Goal: Task Accomplishment & Management: Use online tool/utility

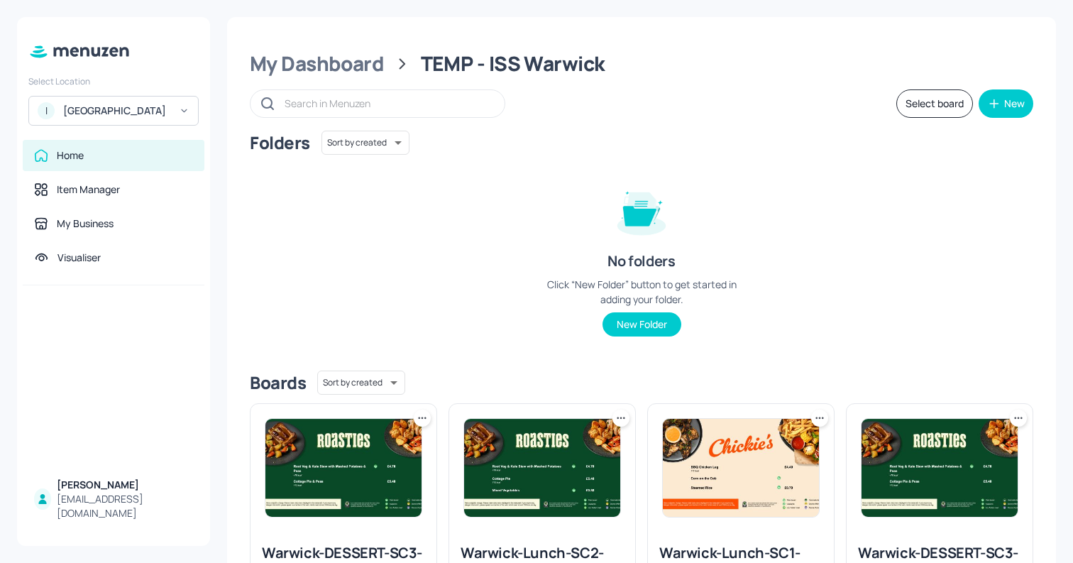
click at [93, 114] on div "ISS - West Middlesex Hospital" at bounding box center [116, 111] width 107 height 14
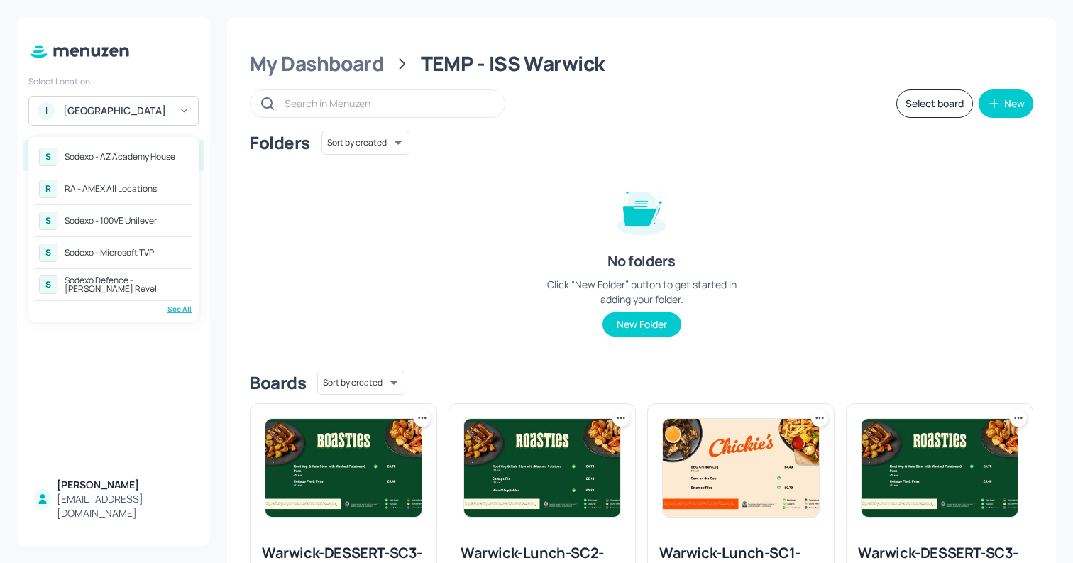
click at [177, 309] on div "See All" at bounding box center [113, 309] width 156 height 11
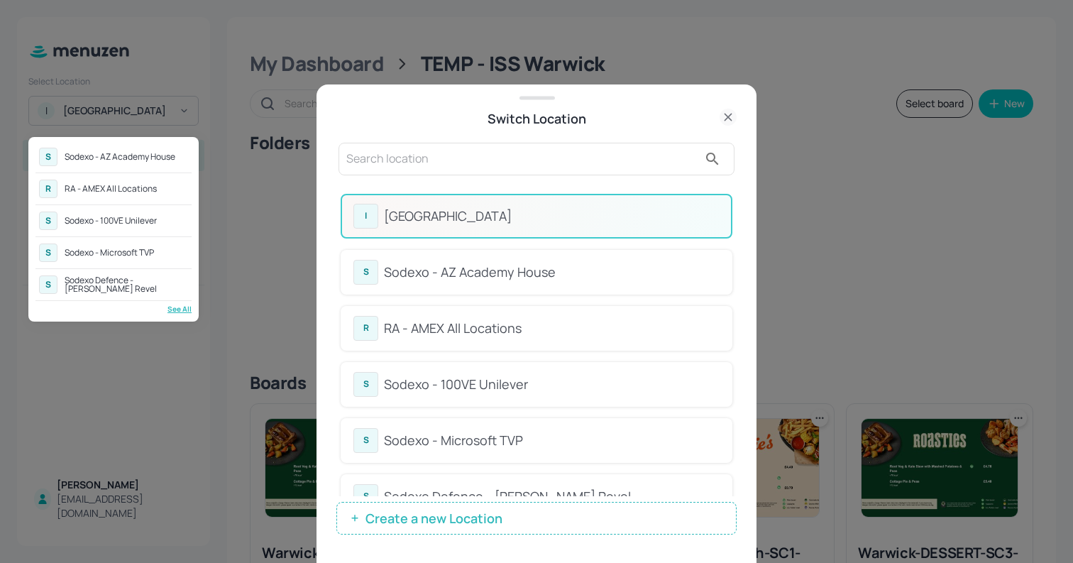
click at [406, 153] on div at bounding box center [536, 281] width 1073 height 563
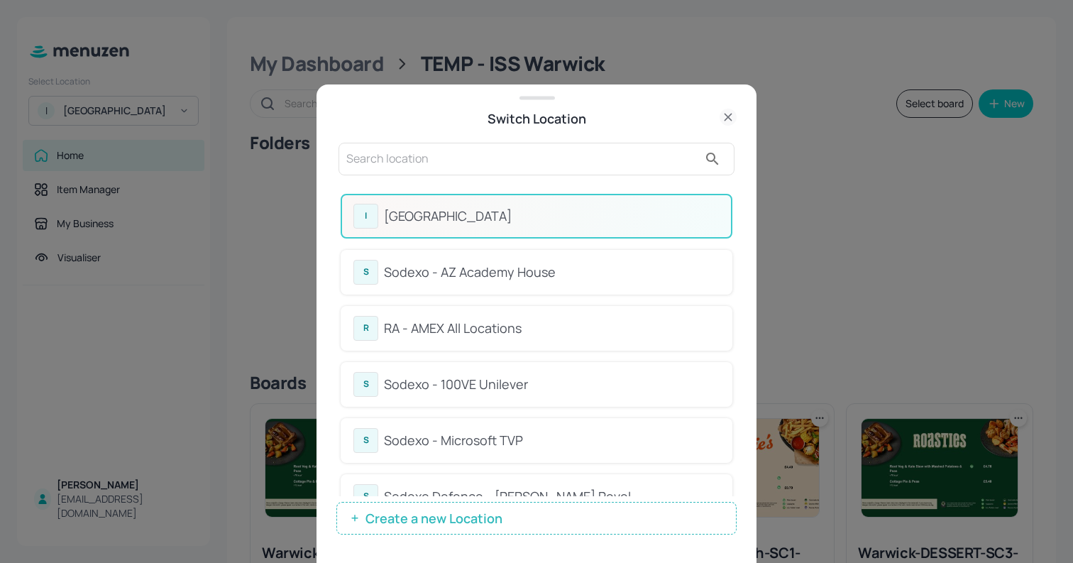
click at [375, 159] on input "text" at bounding box center [522, 159] width 352 height 23
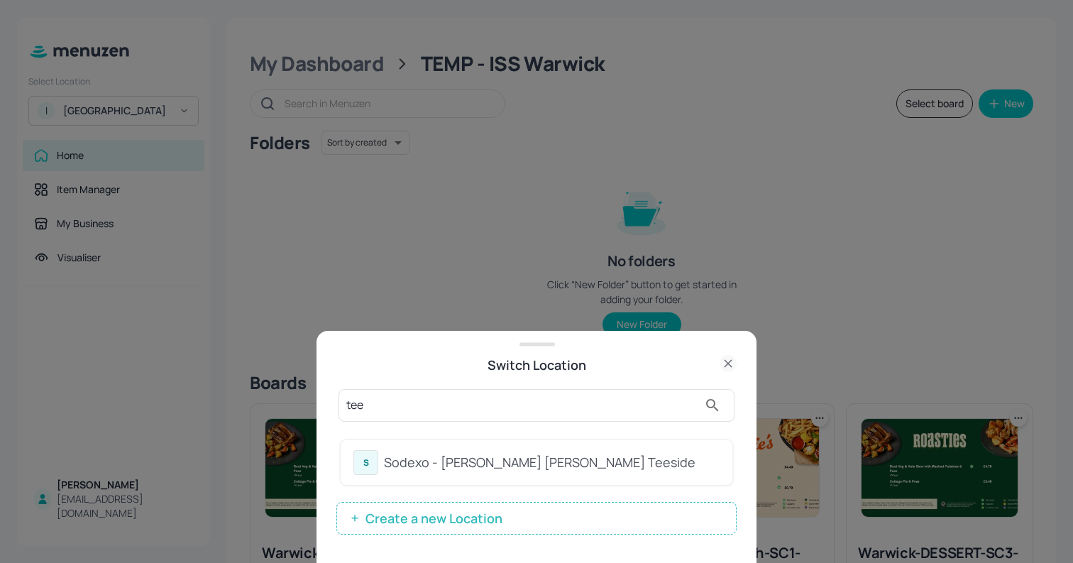
type input "tee"
click at [527, 471] on div "Sodexo - [PERSON_NAME] [PERSON_NAME] Teeside" at bounding box center [552, 462] width 336 height 19
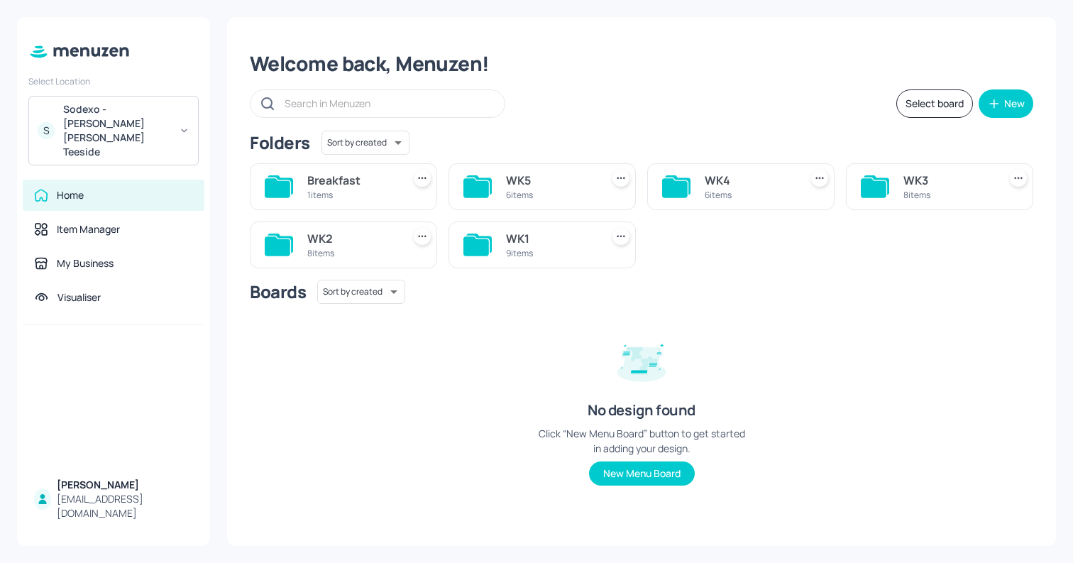
click at [716, 187] on div "WK4" at bounding box center [749, 180] width 89 height 17
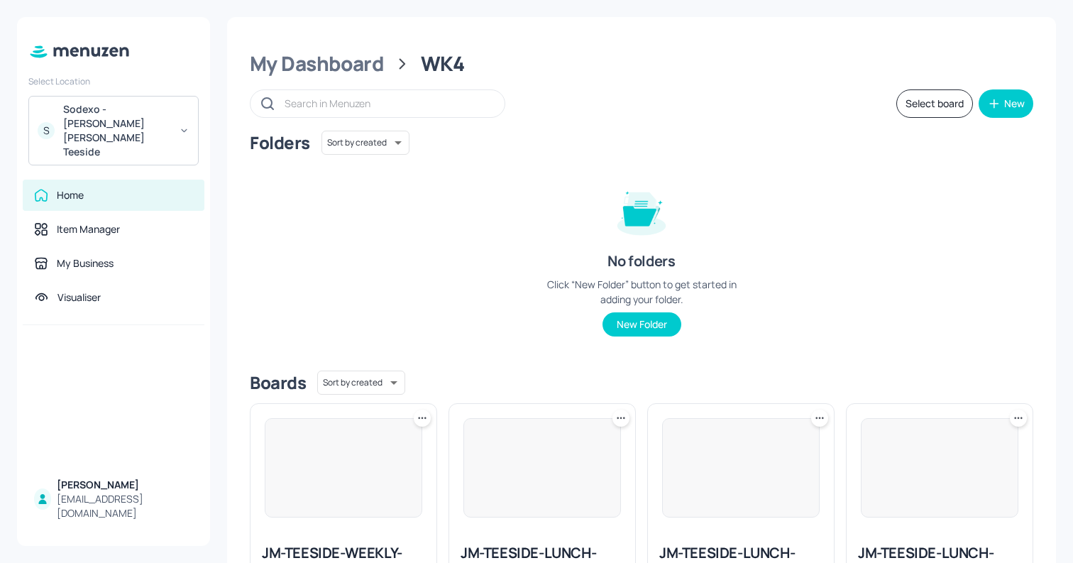
click at [716, 187] on div "No folders Click “New Folder” button to get started in adding your folder. New …" at bounding box center [641, 256] width 213 height 162
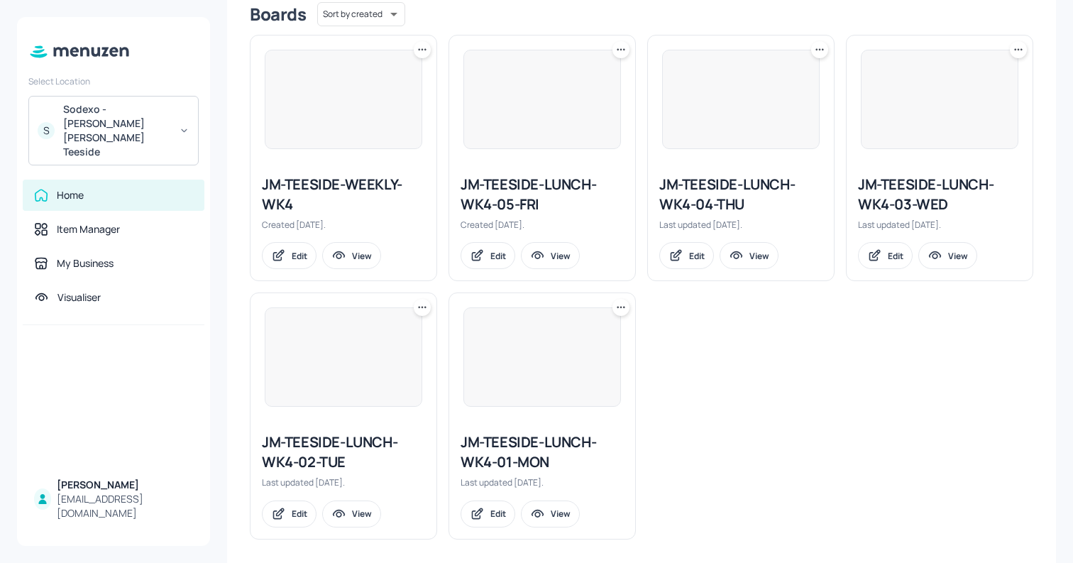
scroll to position [378, 0]
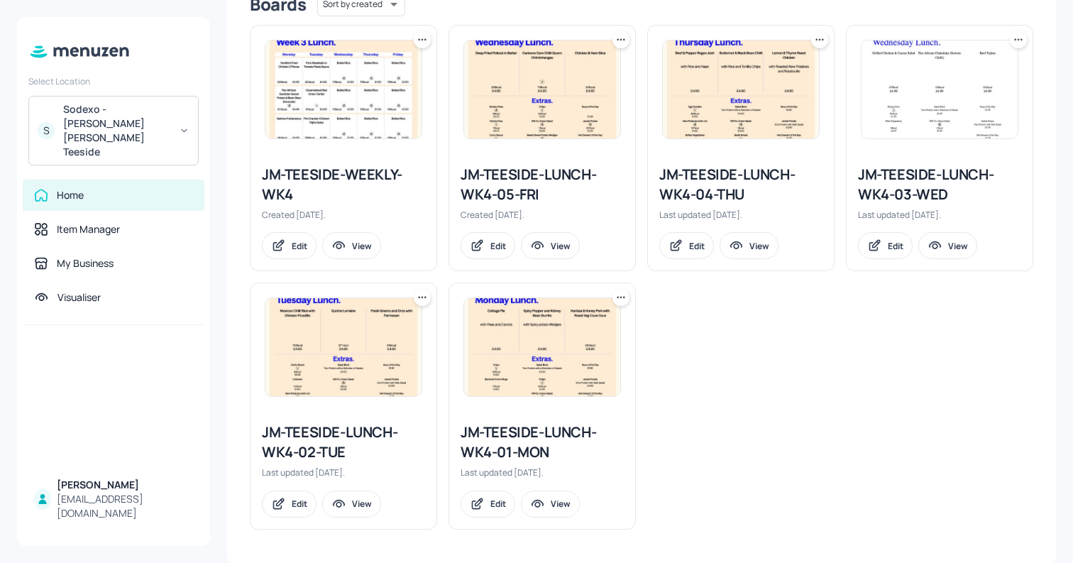
click at [420, 39] on icon at bounding box center [422, 40] width 14 height 14
click at [383, 93] on div "Duplicate" at bounding box center [368, 92] width 114 height 24
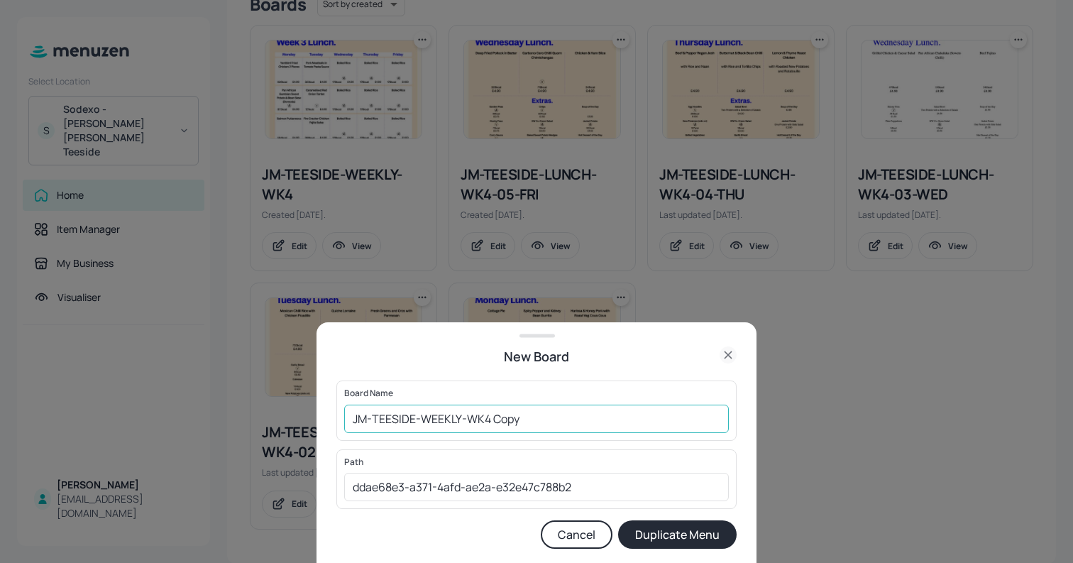
click at [350, 429] on input "JM-TEESIDE-WEEKLY-WK4 Copy" at bounding box center [536, 419] width 385 height 28
click at [351, 420] on input "JM-TEESIDE-WEEKLY-WK4 Copy" at bounding box center [536, 419] width 385 height 28
drag, startPoint x: 520, startPoint y: 422, endPoint x: 596, endPoint y: 426, distance: 76.1
click at [596, 426] on input "01ed-JM-TEESIDE-WEEKLY-WK4 Copy" at bounding box center [536, 419] width 385 height 28
click at [525, 418] on input "01ed-JM-TEESIDE-WEEKLY-WK4 Copy" at bounding box center [536, 419] width 385 height 28
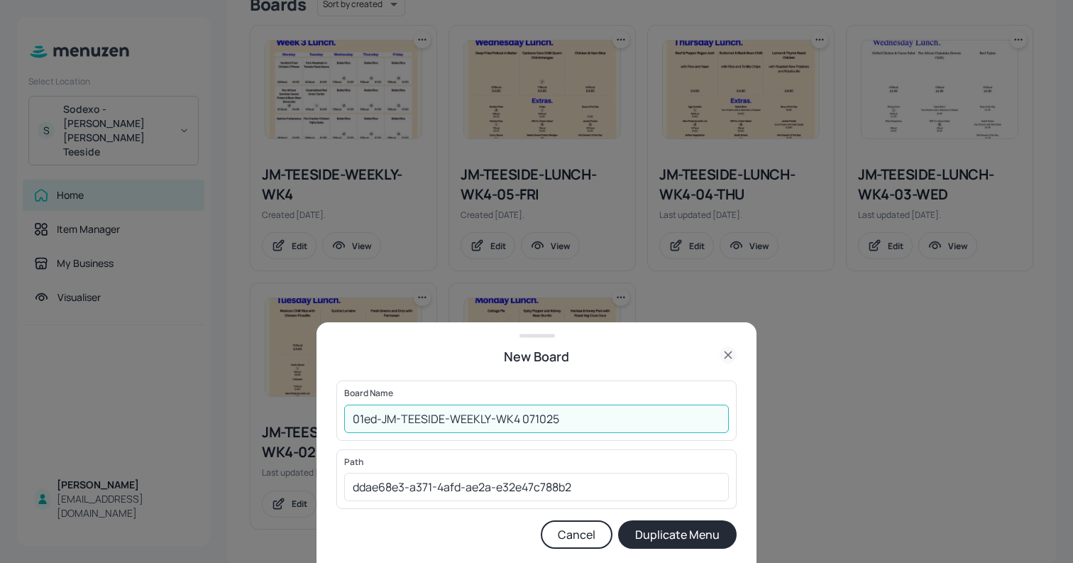
type input "01ed-JM-TEESIDE-WEEKLY-WK4 071025"
click at [618, 520] on button "Duplicate Menu" at bounding box center [677, 534] width 119 height 28
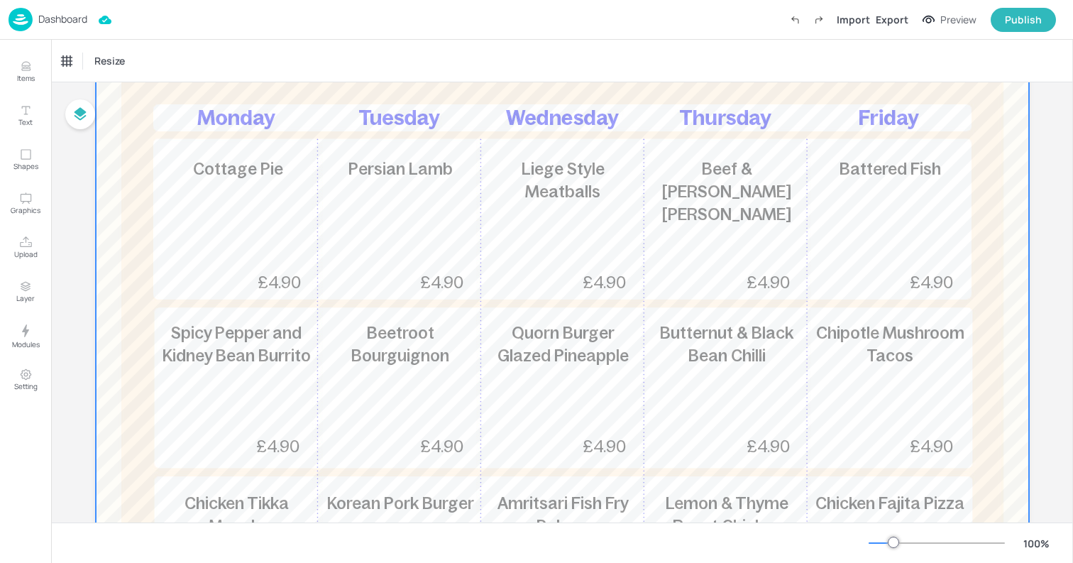
scroll to position [190, 0]
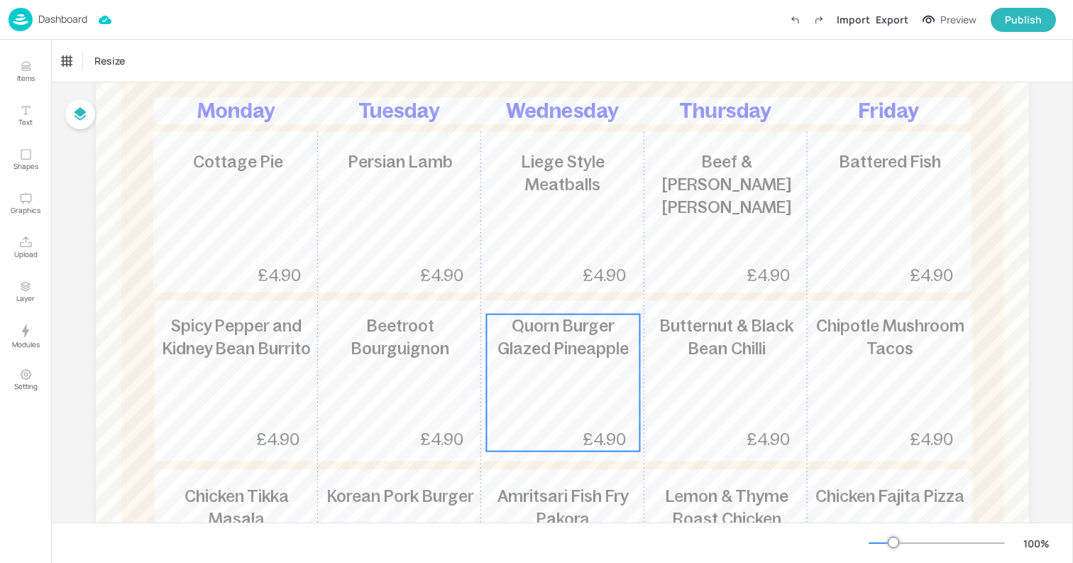
click at [557, 376] on div "Quorn Burger Glazed Pineapple £4.90" at bounding box center [562, 382] width 153 height 137
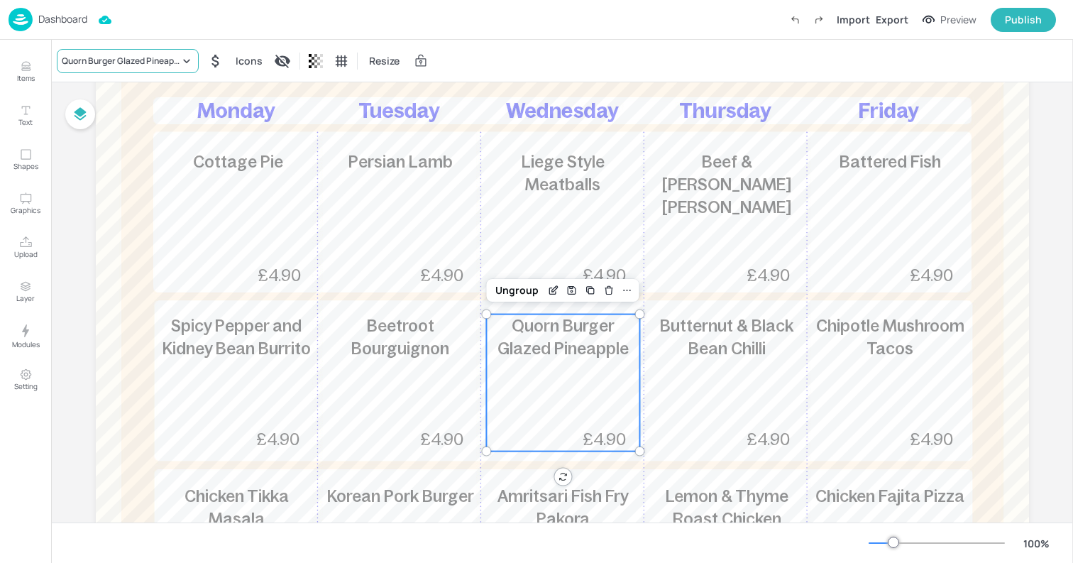
click at [90, 67] on div "Quorn Burger Glazed Pineapple" at bounding box center [128, 61] width 142 height 24
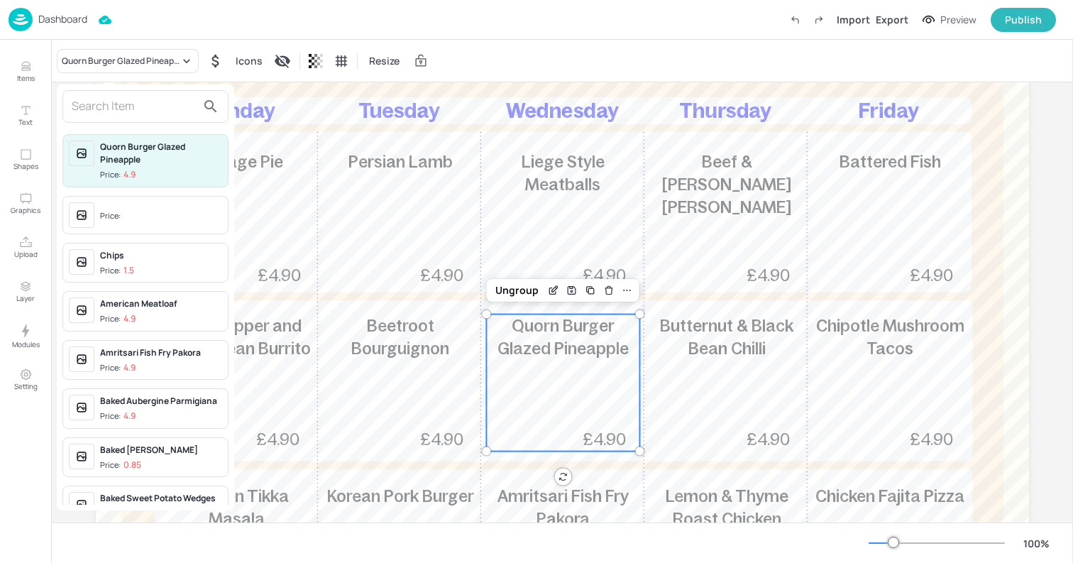
click at [92, 99] on input "text" at bounding box center [134, 106] width 125 height 23
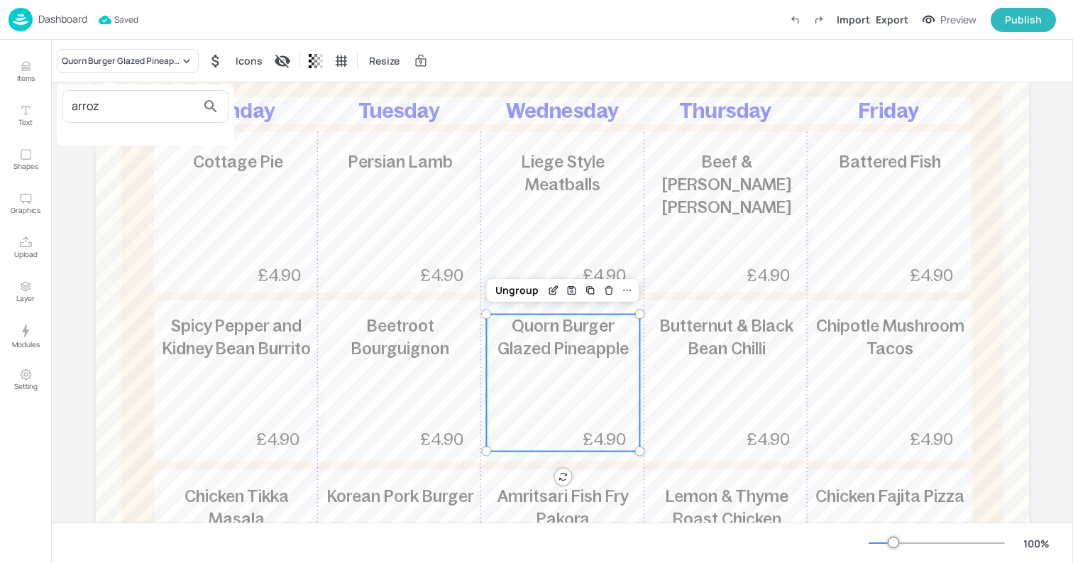
click at [126, 114] on input "arroz" at bounding box center [134, 106] width 125 height 23
click at [126, 114] on input "g" at bounding box center [134, 106] width 125 height 23
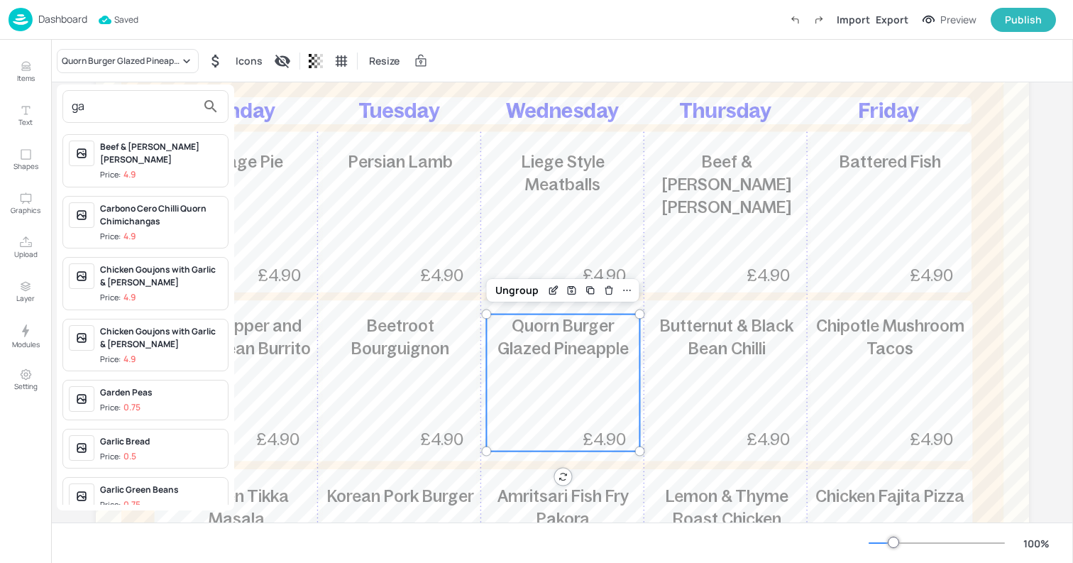
scroll to position [190, 0]
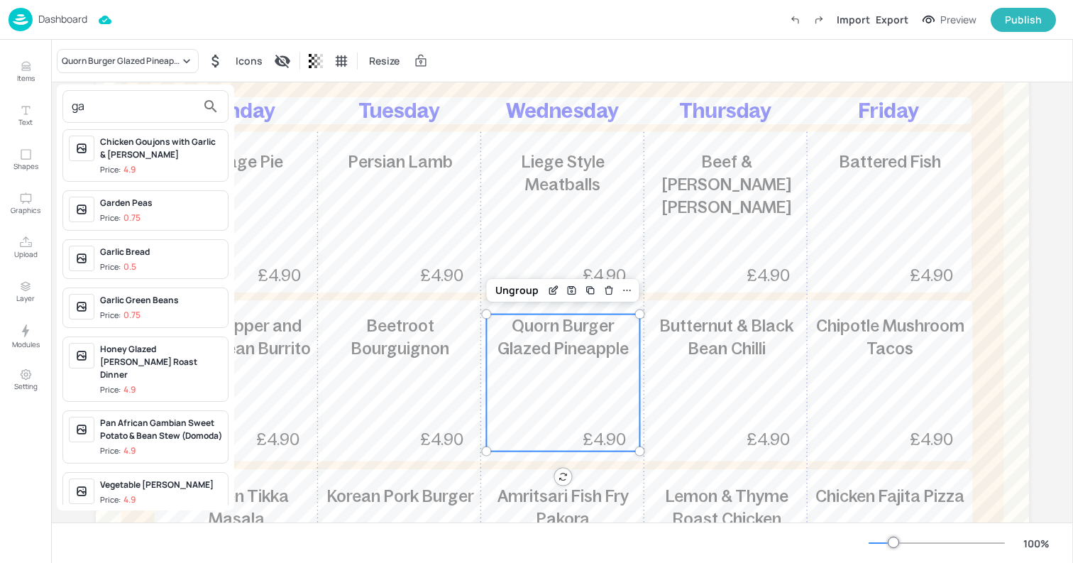
type input "ga"
click at [32, 80] on div at bounding box center [536, 281] width 1073 height 563
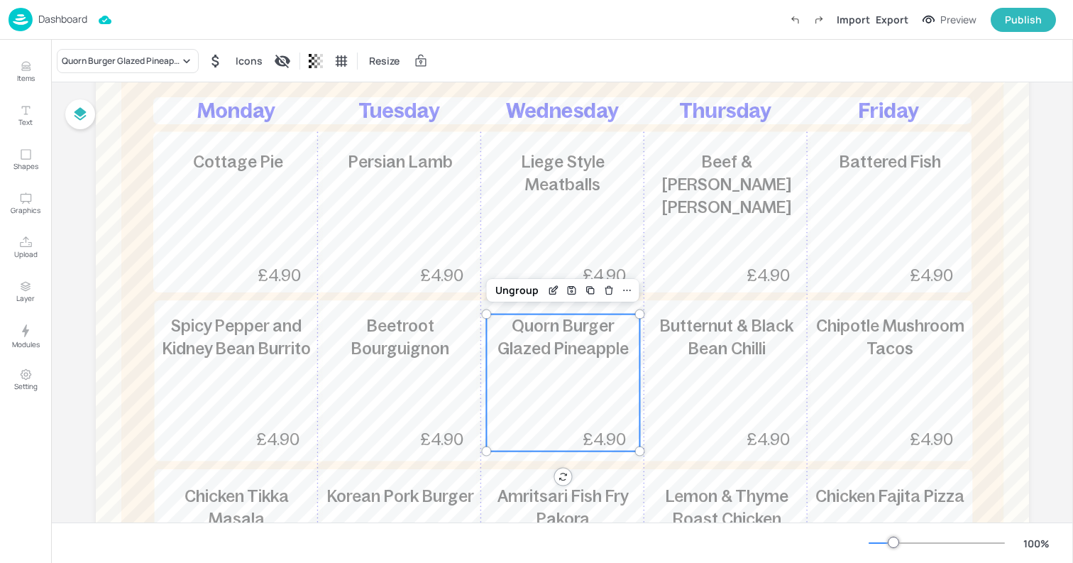
click at [28, 70] on div "ga Beef & Pepper Rogan Josh Price: 4.9 Carbono Cero Chilli Quorn Chimichangas P…" at bounding box center [536, 284] width 1073 height 557
click at [28, 70] on icon "Items" at bounding box center [25, 66] width 13 height 13
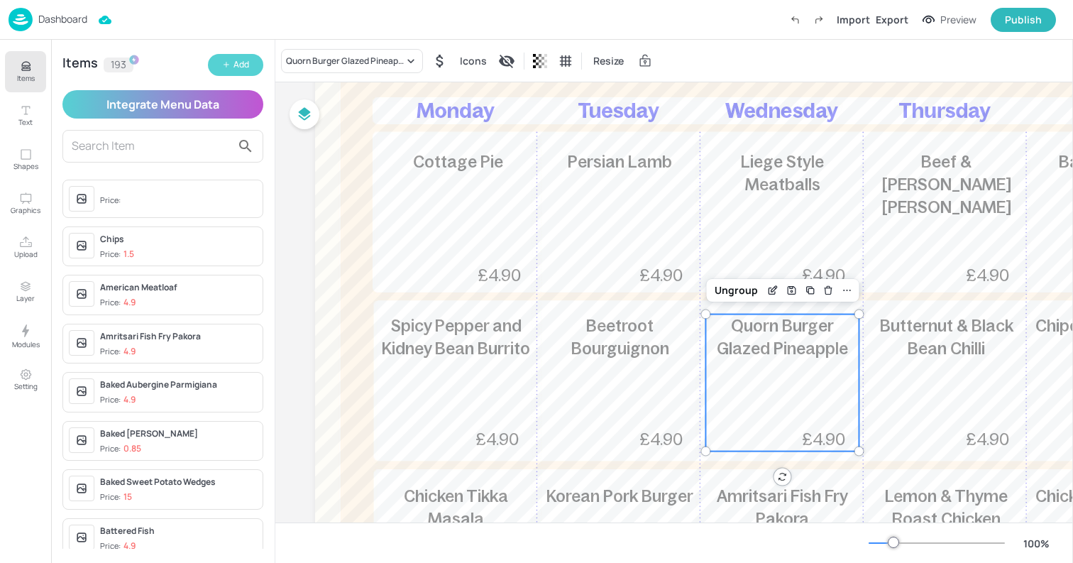
click at [239, 64] on div "Add" at bounding box center [242, 64] width 16 height 13
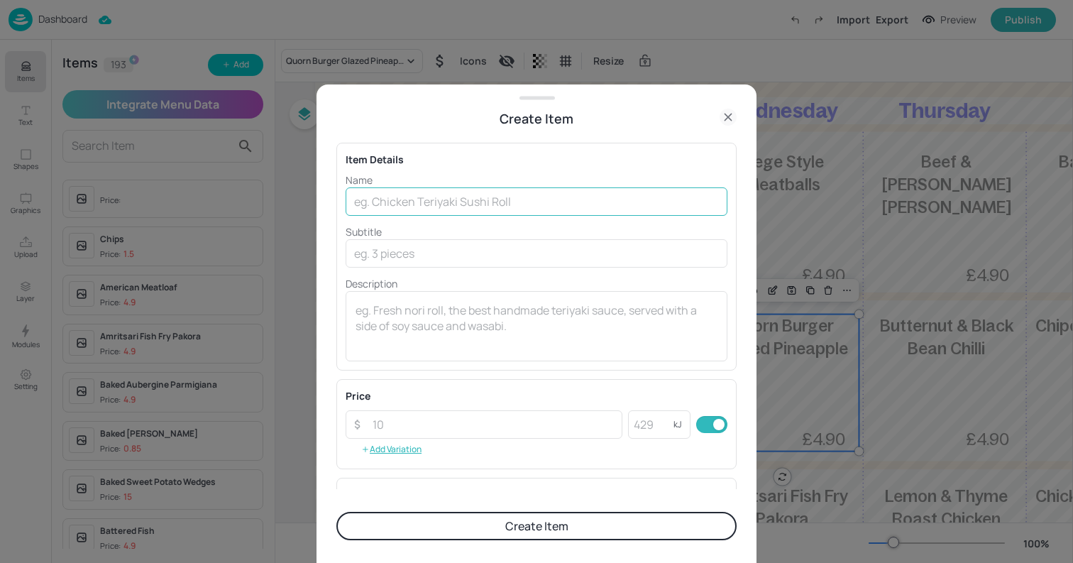
click at [415, 199] on input "text" at bounding box center [537, 201] width 382 height 28
type input "a"
type input "Arroz Con Gandules"
click at [336, 512] on button "Create Item" at bounding box center [536, 526] width 400 height 28
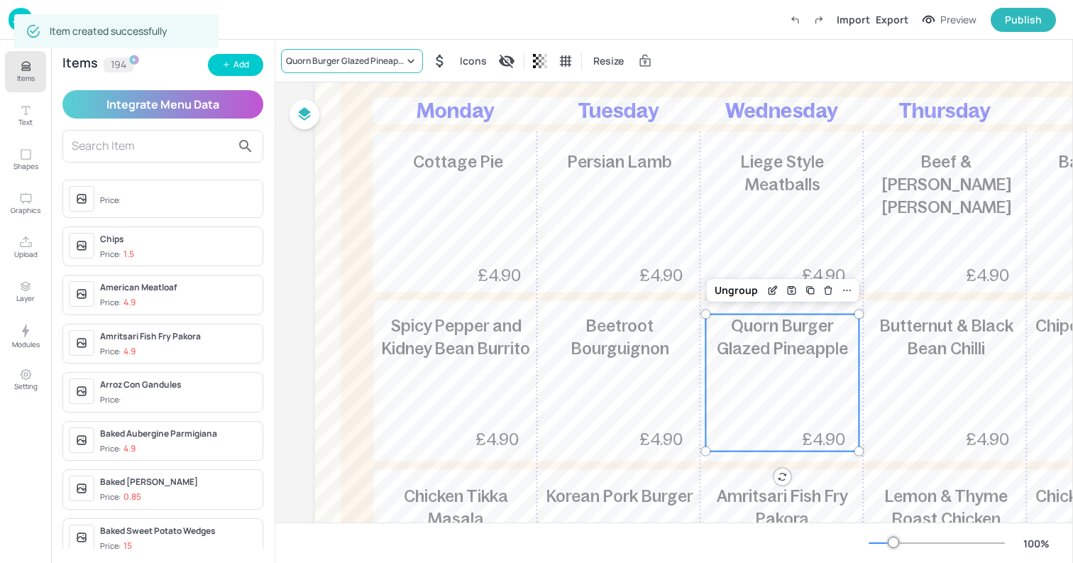
click at [339, 57] on div "Quorn Burger Glazed Pineapple" at bounding box center [345, 61] width 118 height 13
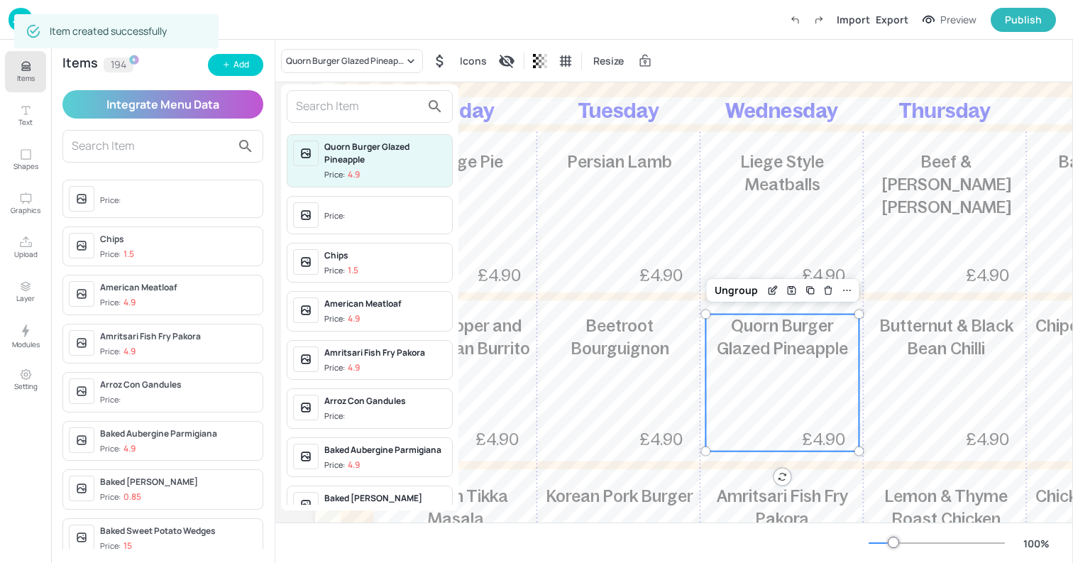
click at [333, 109] on input "text" at bounding box center [358, 106] width 125 height 23
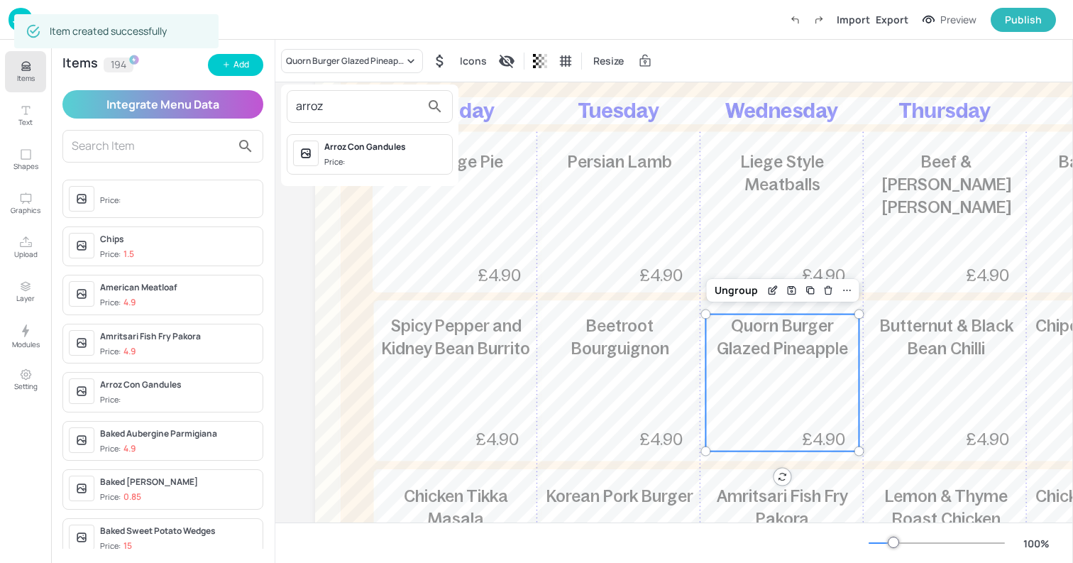
type input "arroz"
click at [382, 166] on span "Price:" at bounding box center [385, 162] width 122 height 12
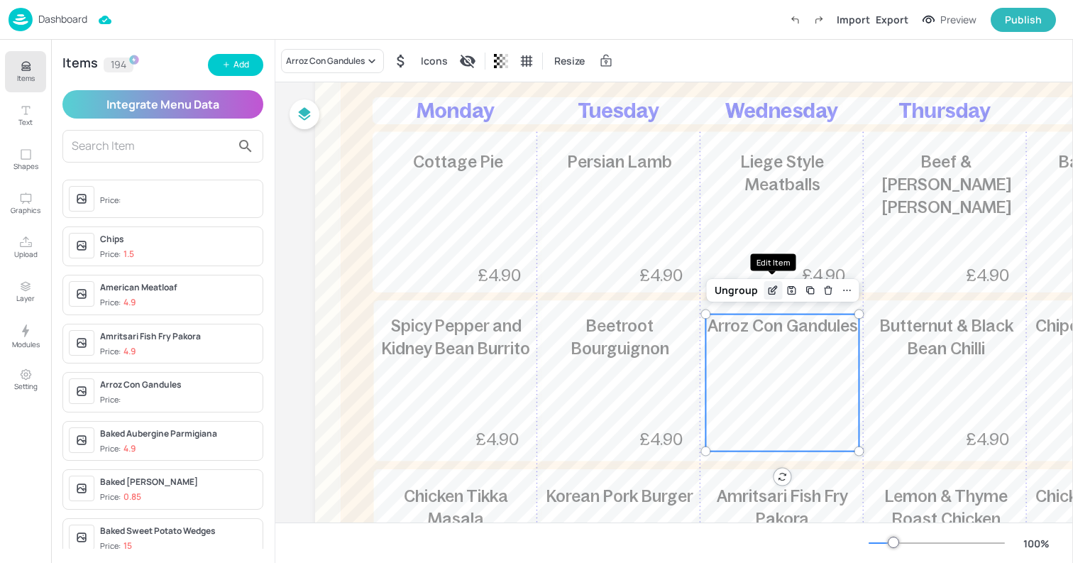
click at [775, 292] on icon "Edit Item" at bounding box center [773, 290] width 12 height 11
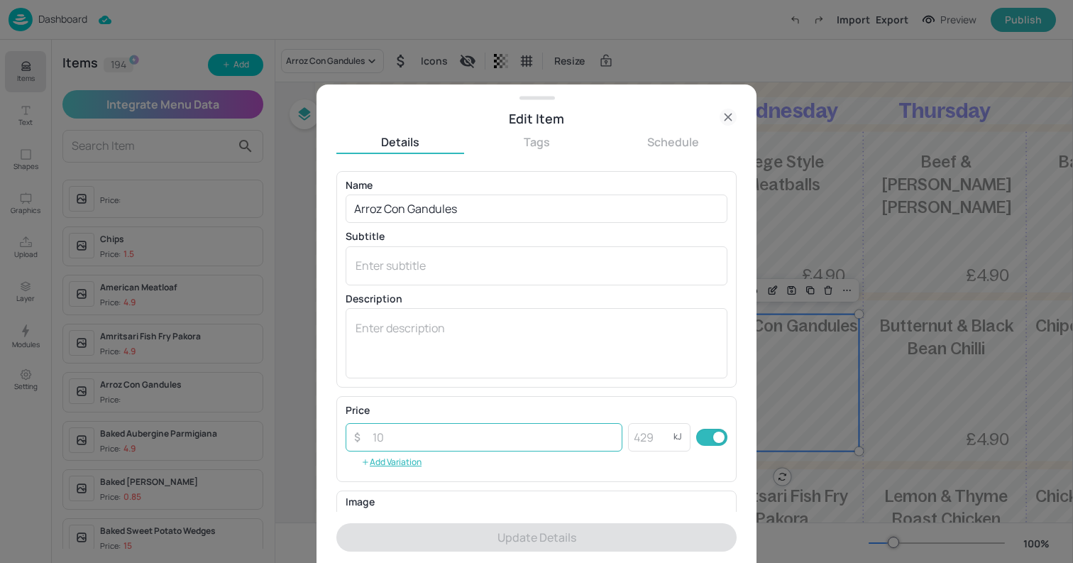
click at [384, 435] on input "number" at bounding box center [493, 437] width 258 height 28
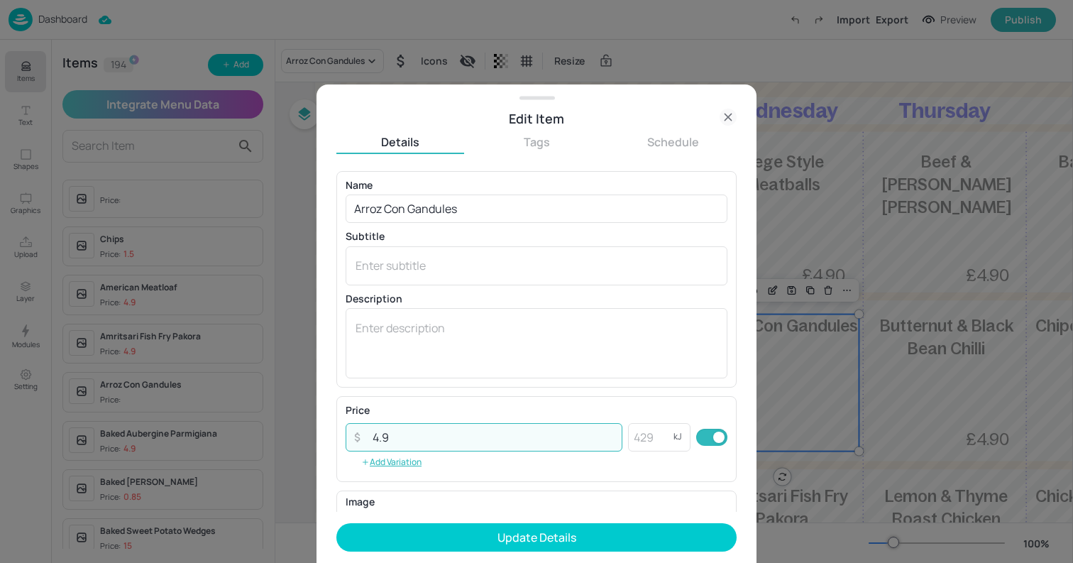
type input "4.9"
click at [336, 523] on button "Update Details" at bounding box center [536, 537] width 400 height 28
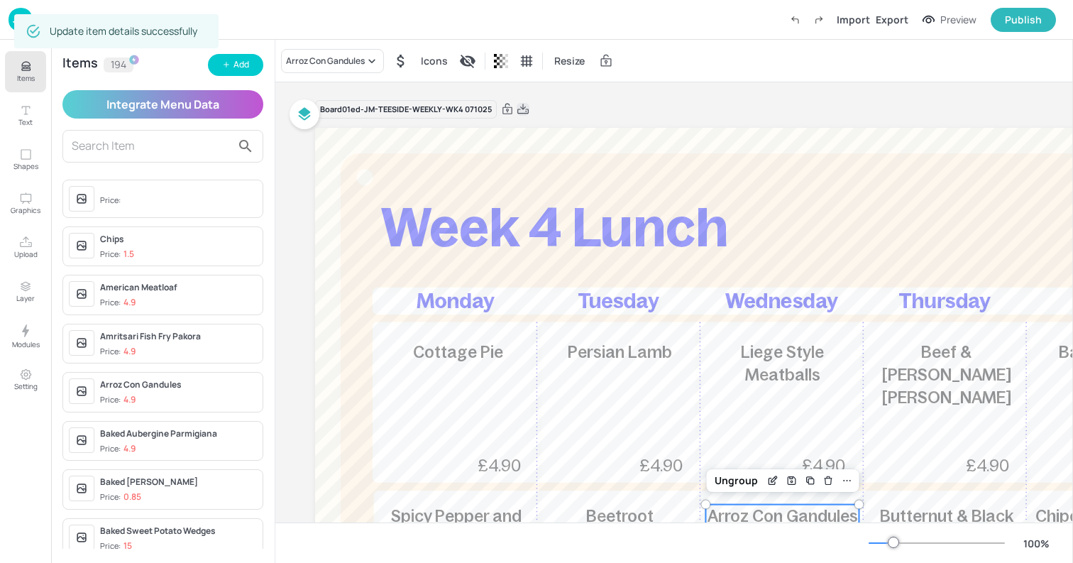
click at [523, 109] on icon at bounding box center [522, 109] width 11 height 10
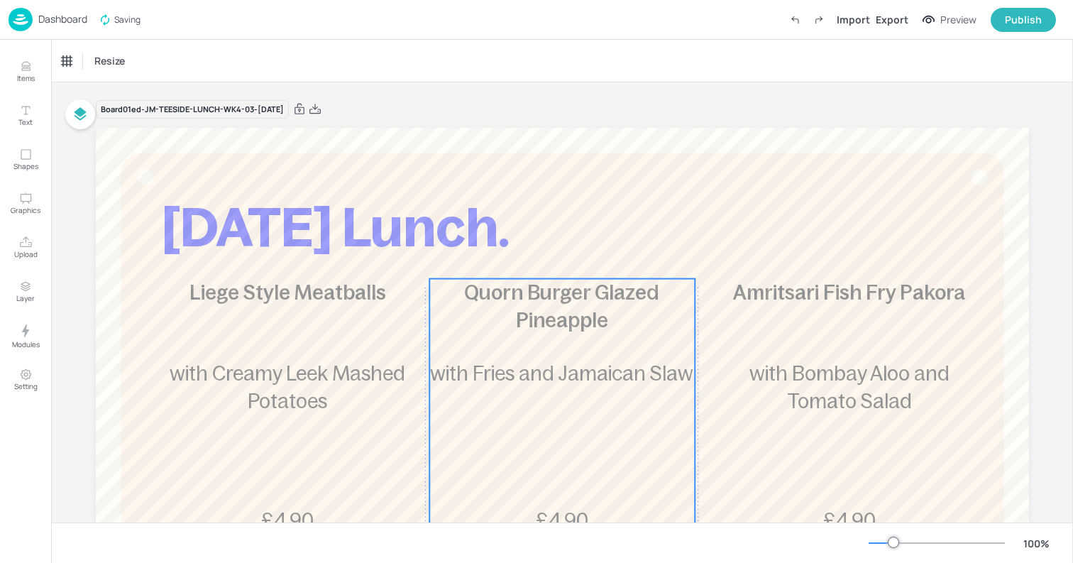
click at [577, 370] on span "with Fries and Jamaican Slaw" at bounding box center [561, 373] width 263 height 23
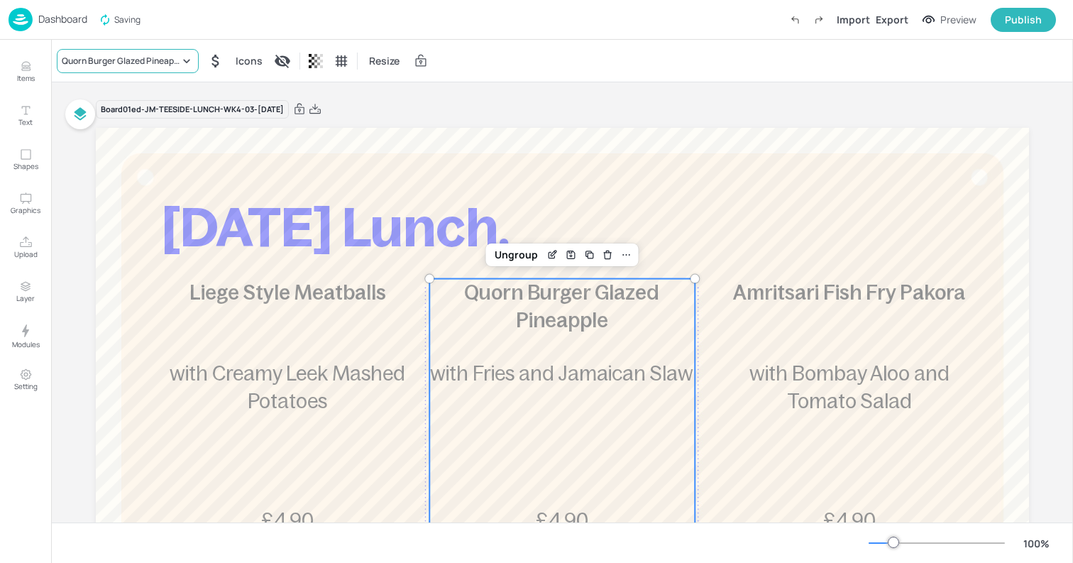
click at [122, 70] on div "Quorn Burger Glazed Pineapple" at bounding box center [128, 61] width 142 height 24
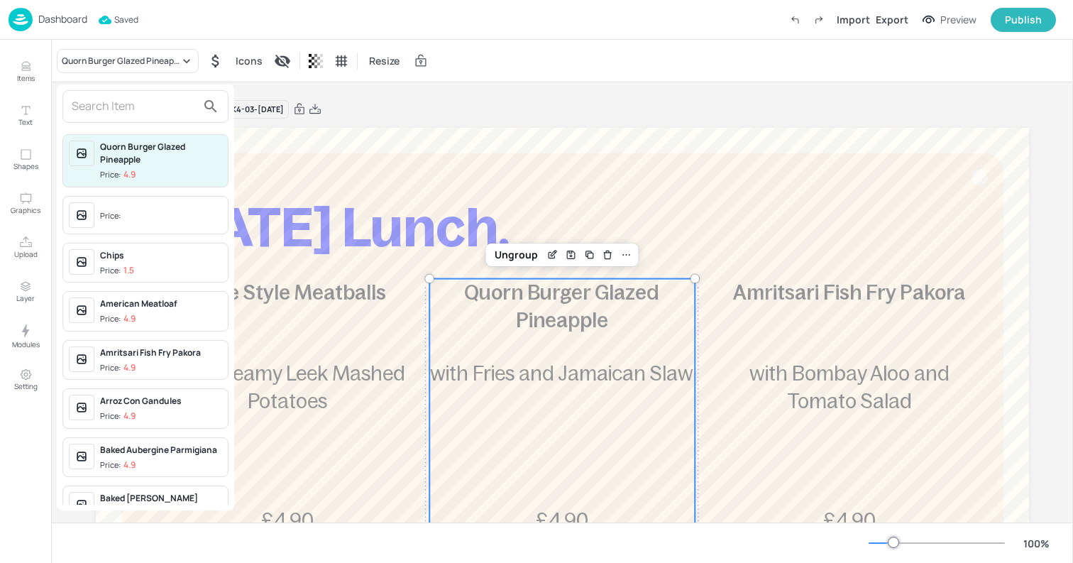
click at [136, 111] on input "text" at bounding box center [134, 106] width 125 height 23
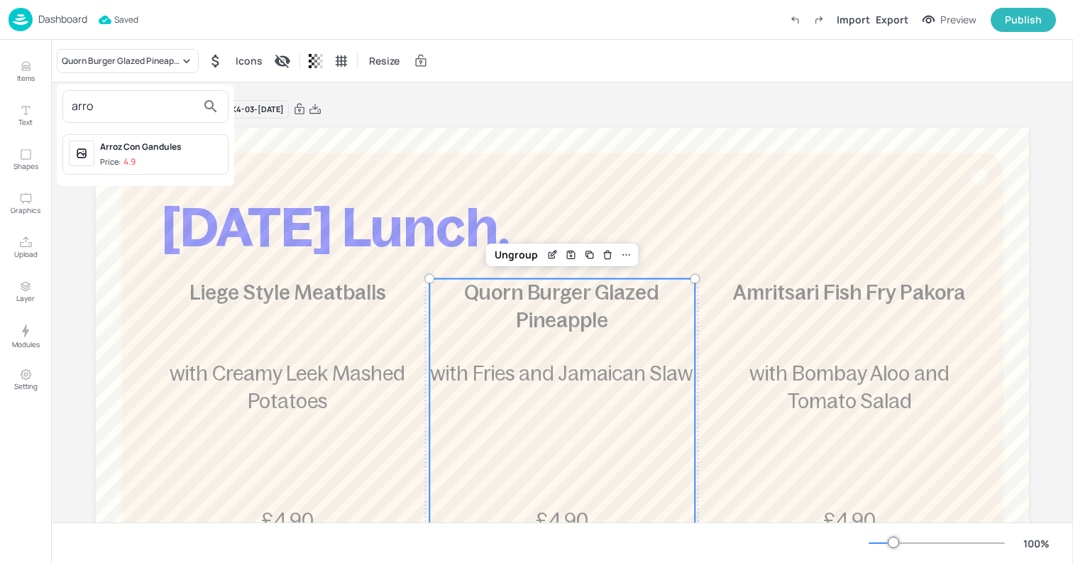
type input "arro"
click at [133, 163] on p "4.9" at bounding box center [130, 162] width 12 height 10
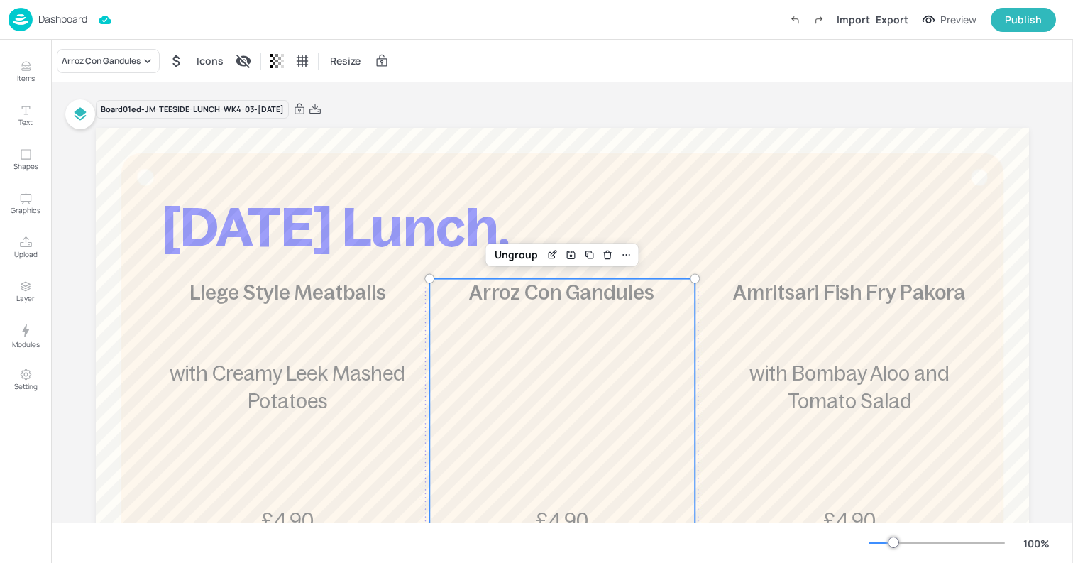
click at [322, 111] on div at bounding box center [305, 109] width 31 height 13
click at [322, 111] on icon at bounding box center [315, 109] width 13 height 14
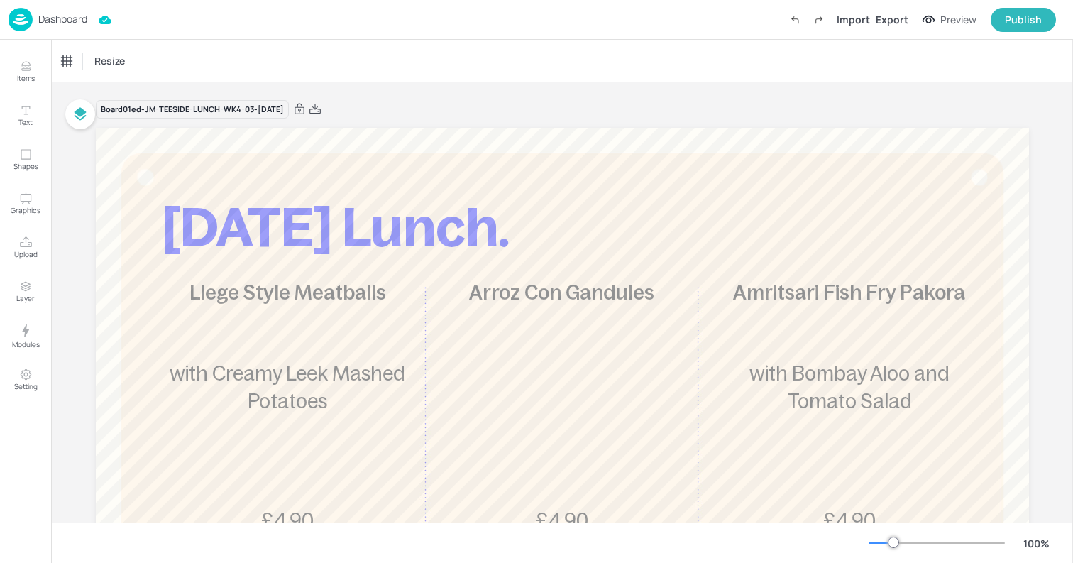
click at [16, 31] on img at bounding box center [21, 19] width 24 height 23
